Goal: Information Seeking & Learning: Learn about a topic

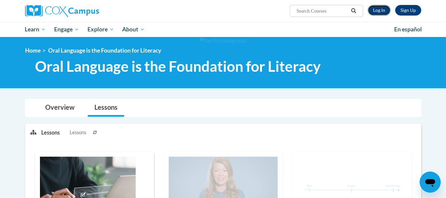
click at [378, 10] on link "Log In" at bounding box center [379, 10] width 23 height 11
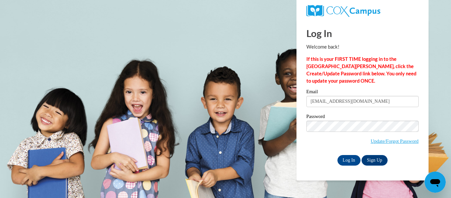
type input "[EMAIL_ADDRESS][DOMAIN_NAME]"
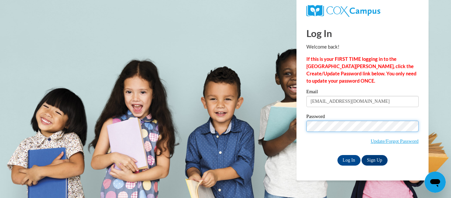
click at [337, 155] on input "Log In" at bounding box center [348, 160] width 23 height 11
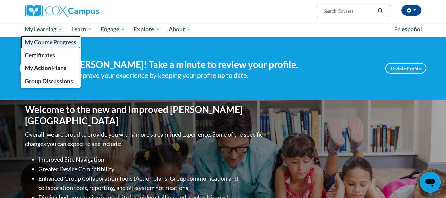
click at [50, 45] on span "My Course Progress" at bounding box center [50, 42] width 51 height 7
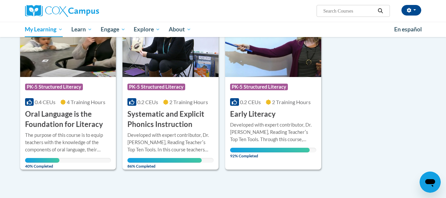
scroll to position [112, 0]
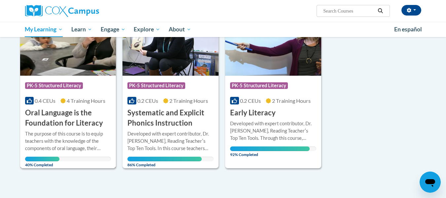
click at [61, 117] on h3 "Oral Language is the Foundation for Literacy" at bounding box center [68, 118] width 86 height 20
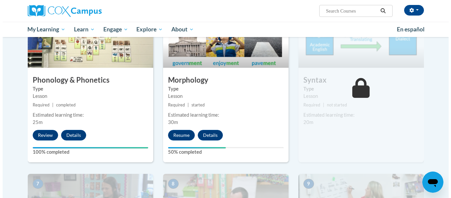
scroll to position [373, 0]
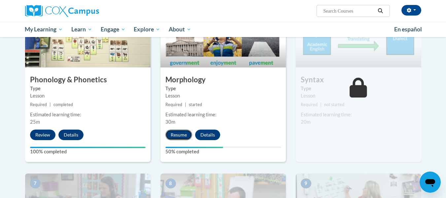
click at [182, 137] on button "Resume" at bounding box center [178, 134] width 27 height 11
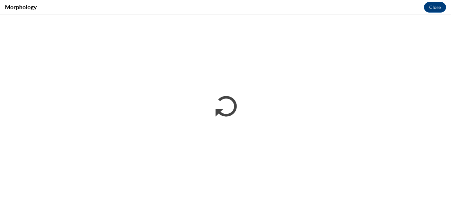
scroll to position [0, 0]
